Goal: Task Accomplishment & Management: Use online tool/utility

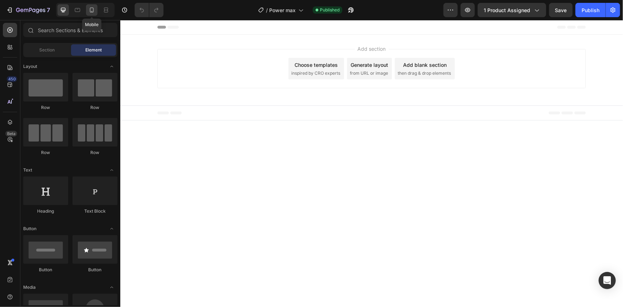
click at [89, 12] on icon at bounding box center [91, 9] width 7 height 7
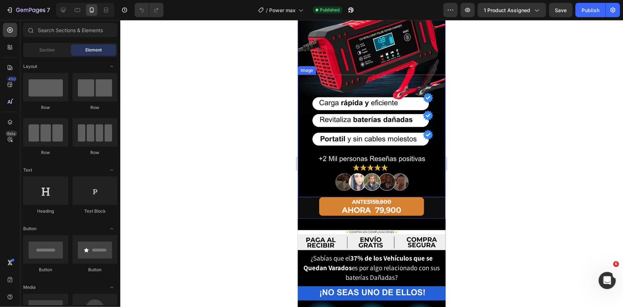
scroll to position [130, 0]
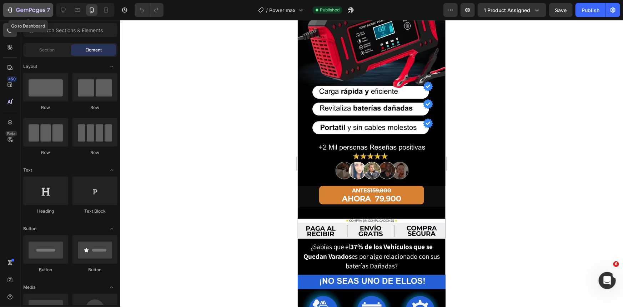
click at [13, 6] on div "7" at bounding box center [28, 10] width 44 height 9
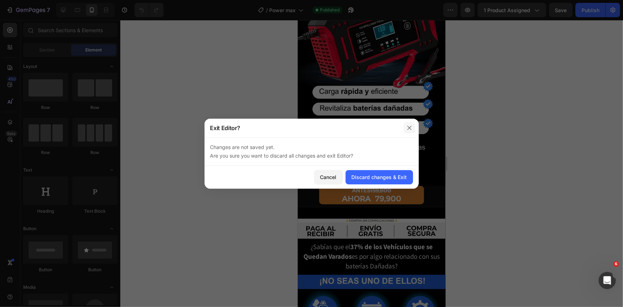
click at [411, 124] on button "button" at bounding box center [409, 127] width 11 height 11
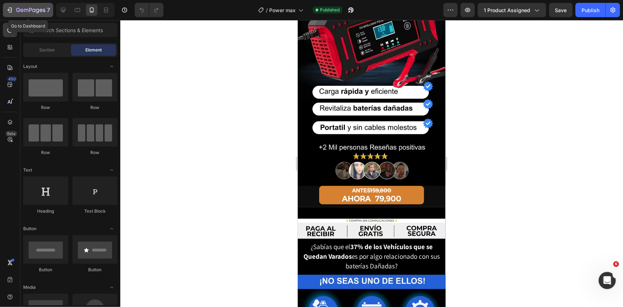
click at [3, 14] on button "7" at bounding box center [28, 10] width 50 height 14
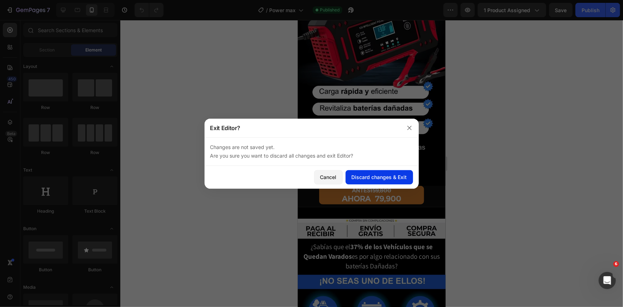
click at [377, 176] on div "Discard changes & Exit" at bounding box center [379, 176] width 55 height 7
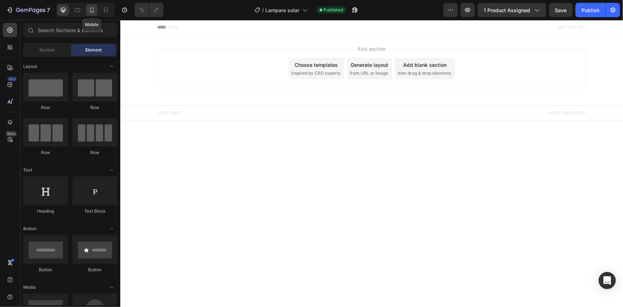
click at [94, 14] on div at bounding box center [91, 9] width 11 height 11
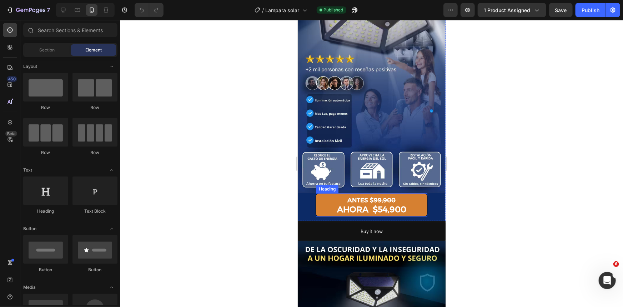
click at [373, 204] on strong "AHORA $54,900" at bounding box center [371, 209] width 69 height 10
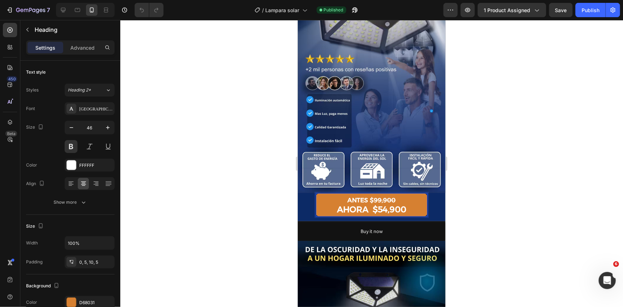
click at [381, 204] on strong "AHORA $54,900" at bounding box center [371, 209] width 69 height 10
click at [586, 12] on div "Publish" at bounding box center [590, 9] width 18 height 7
